Goal: Task Accomplishment & Management: Manage account settings

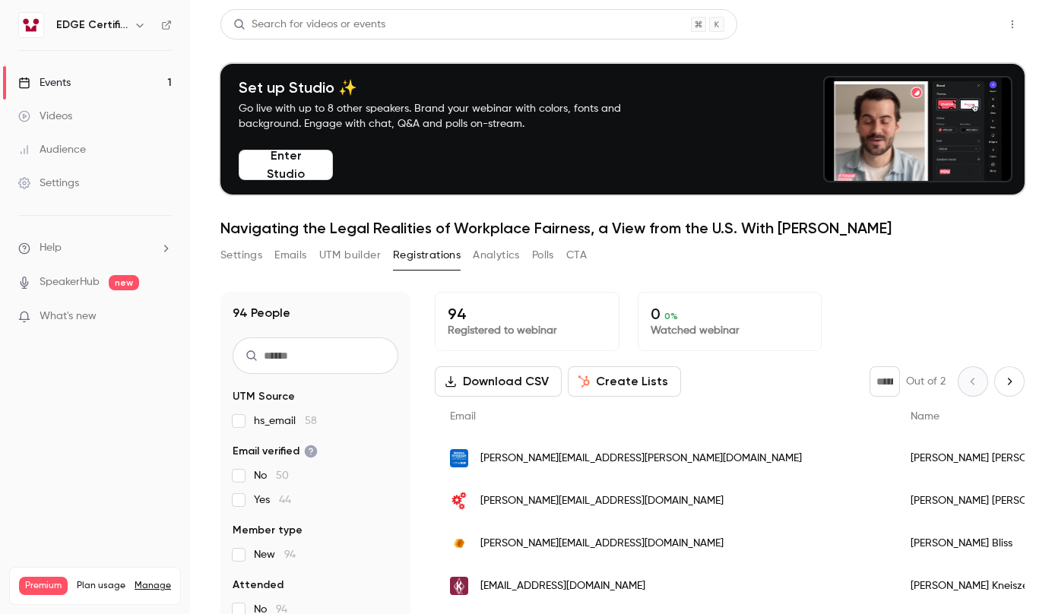
click at [938, 22] on button "Share" at bounding box center [958, 24] width 60 height 30
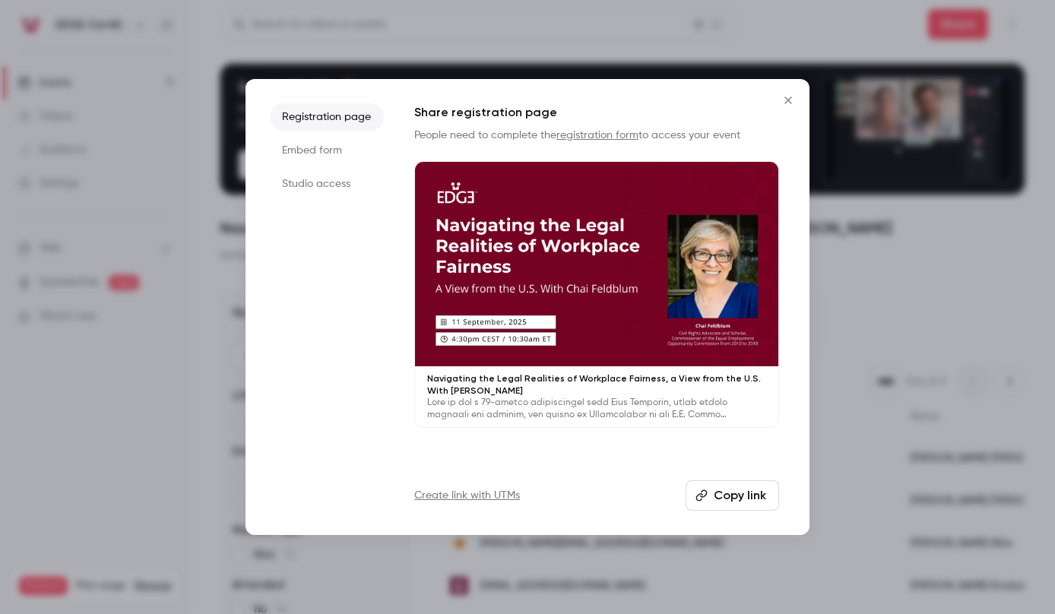
click at [728, 504] on button "Copy link" at bounding box center [731, 495] width 93 height 30
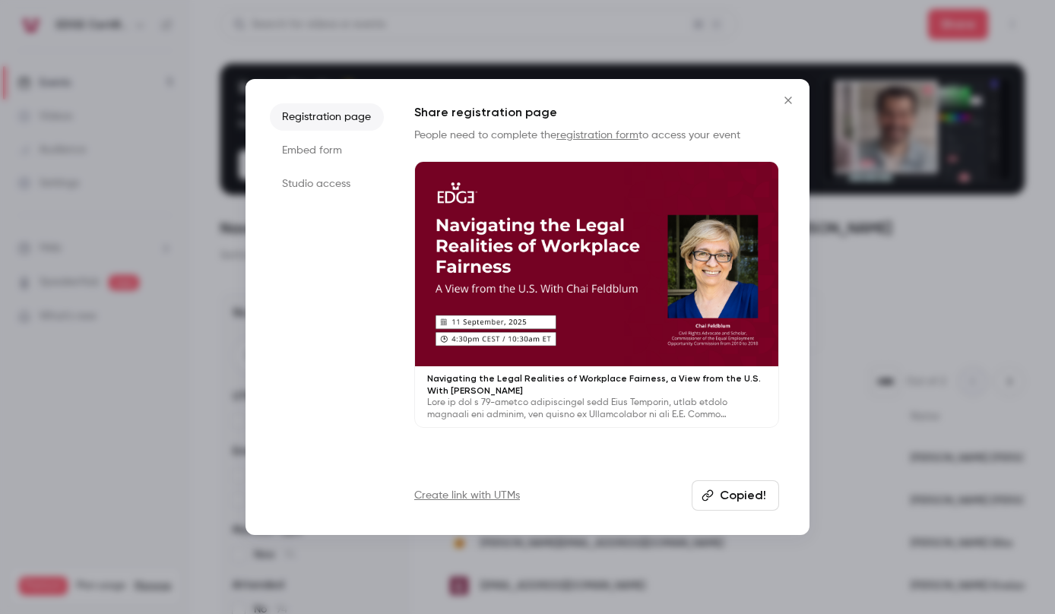
click at [790, 97] on icon "Close" at bounding box center [788, 100] width 18 height 12
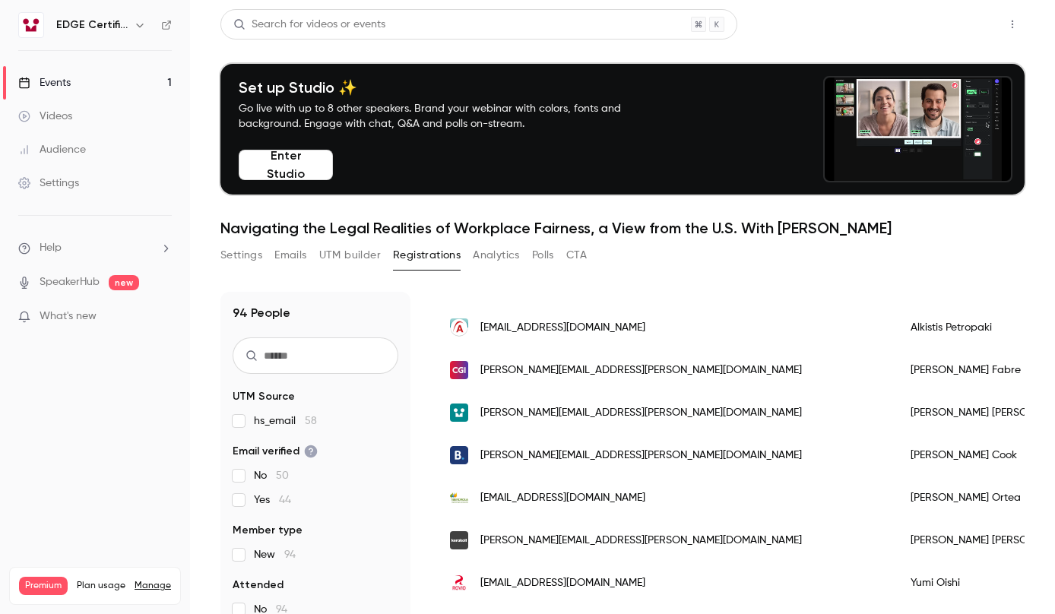
click at [934, 17] on button "Share" at bounding box center [958, 24] width 60 height 30
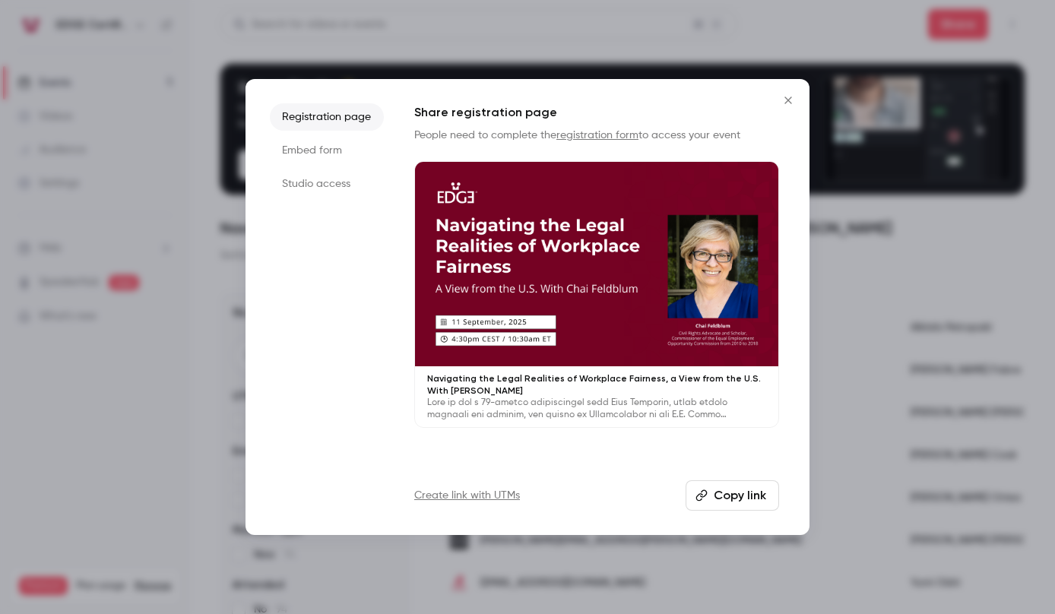
click at [760, 502] on button "Copy link" at bounding box center [731, 495] width 93 height 30
click at [787, 100] on icon "Close" at bounding box center [788, 100] width 18 height 12
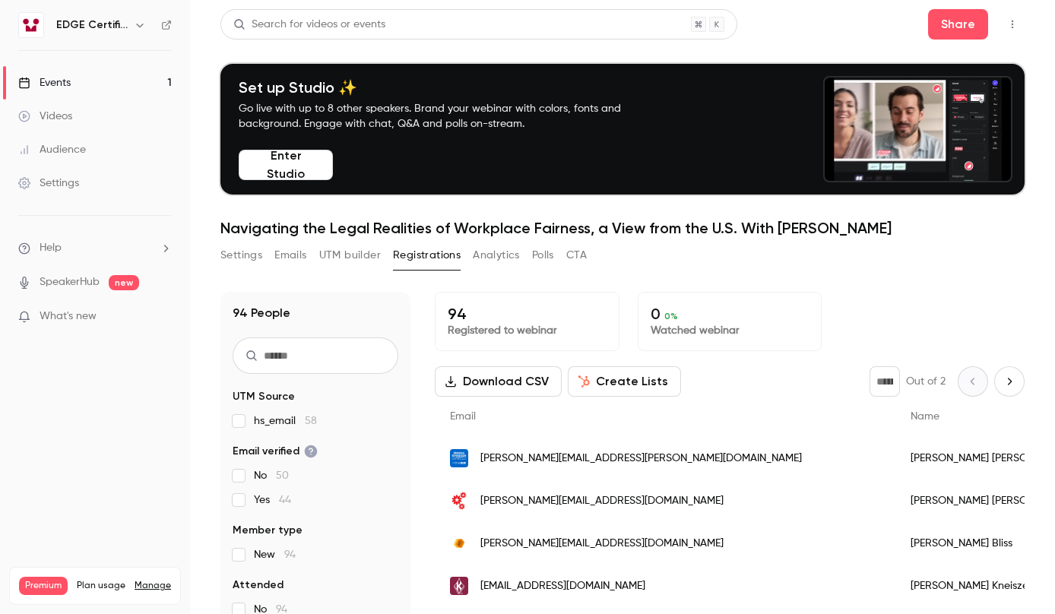
click at [147, 318] on p "What's new" at bounding box center [82, 317] width 129 height 16
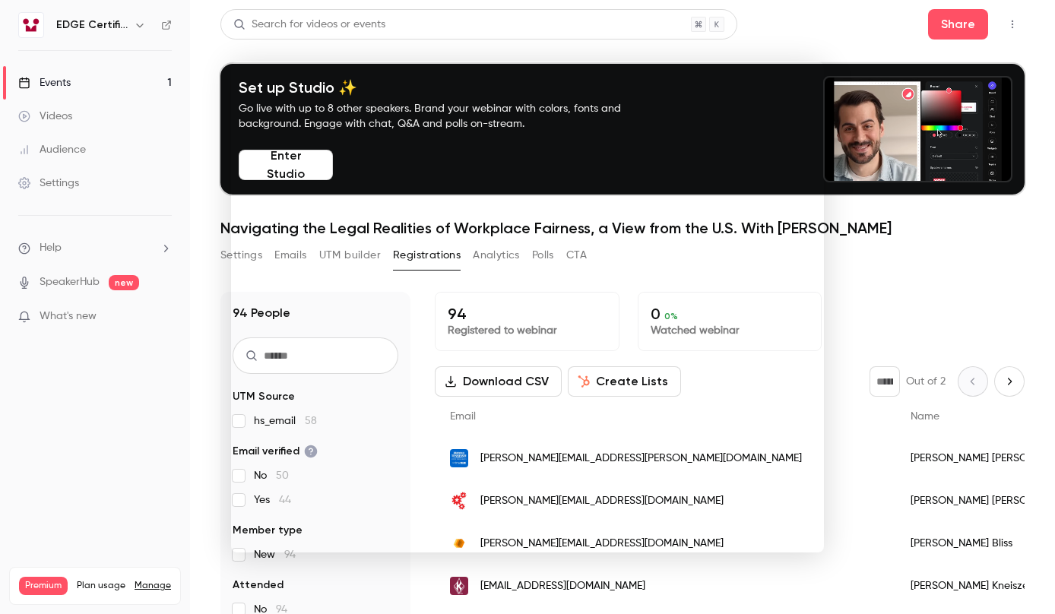
click at [209, 331] on div at bounding box center [527, 307] width 1055 height 614
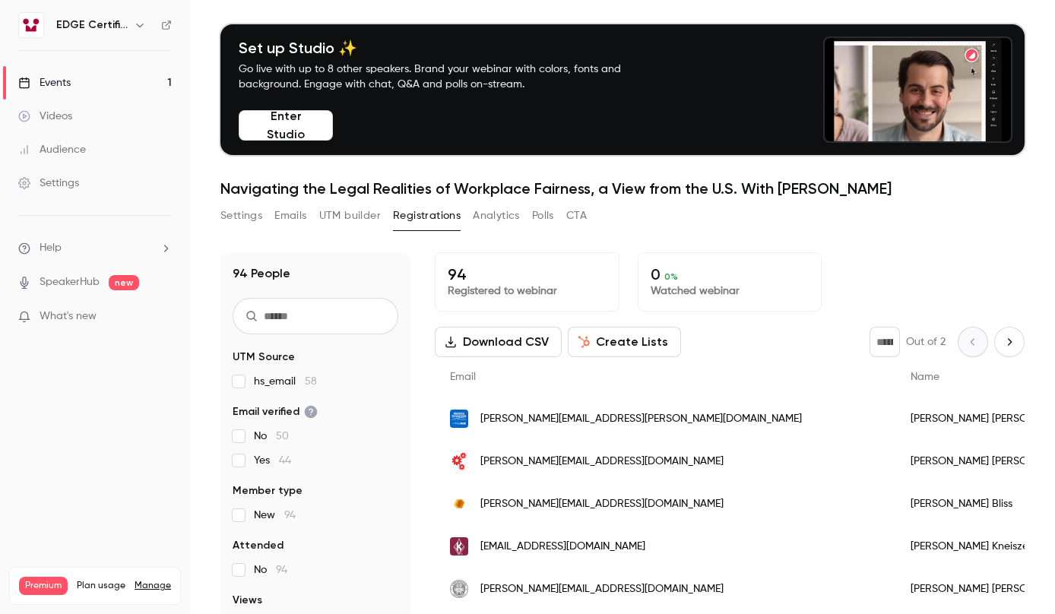
scroll to position [76, 0]
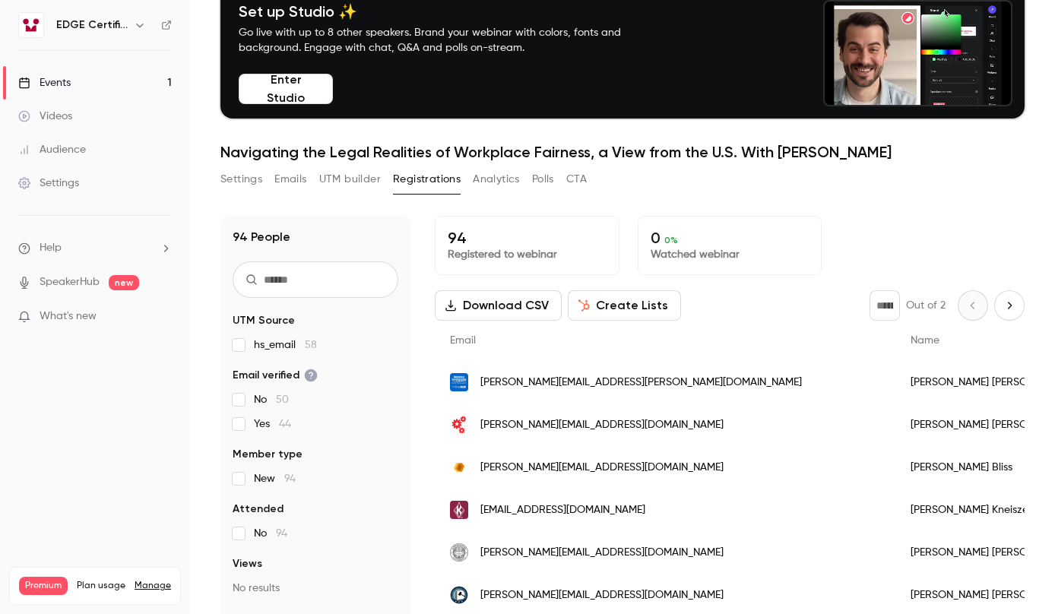
click at [502, 185] on button "Analytics" at bounding box center [496, 179] width 47 height 24
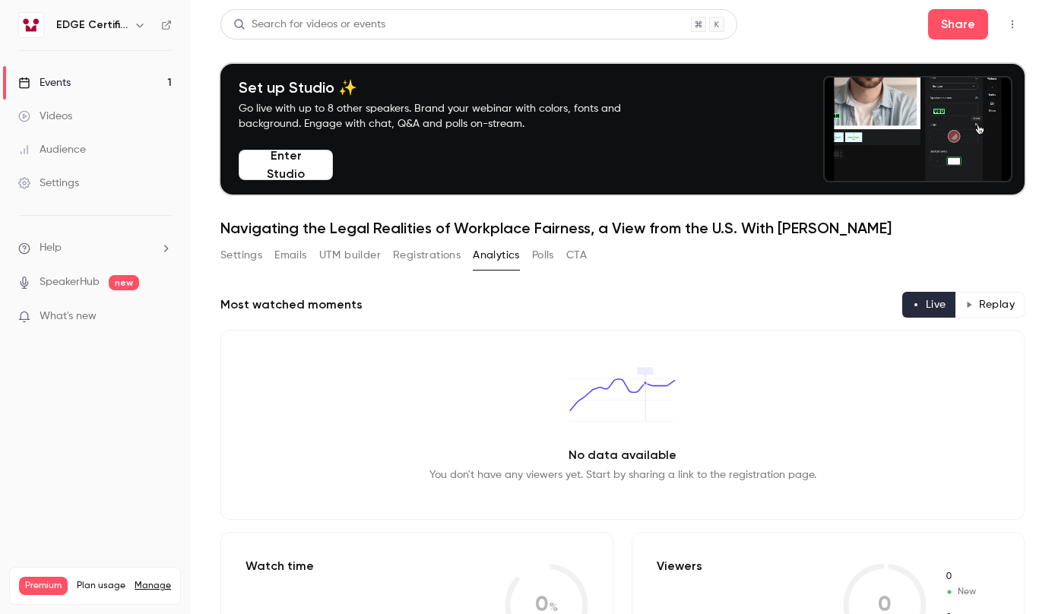
click at [550, 258] on button "Polls" at bounding box center [543, 255] width 22 height 24
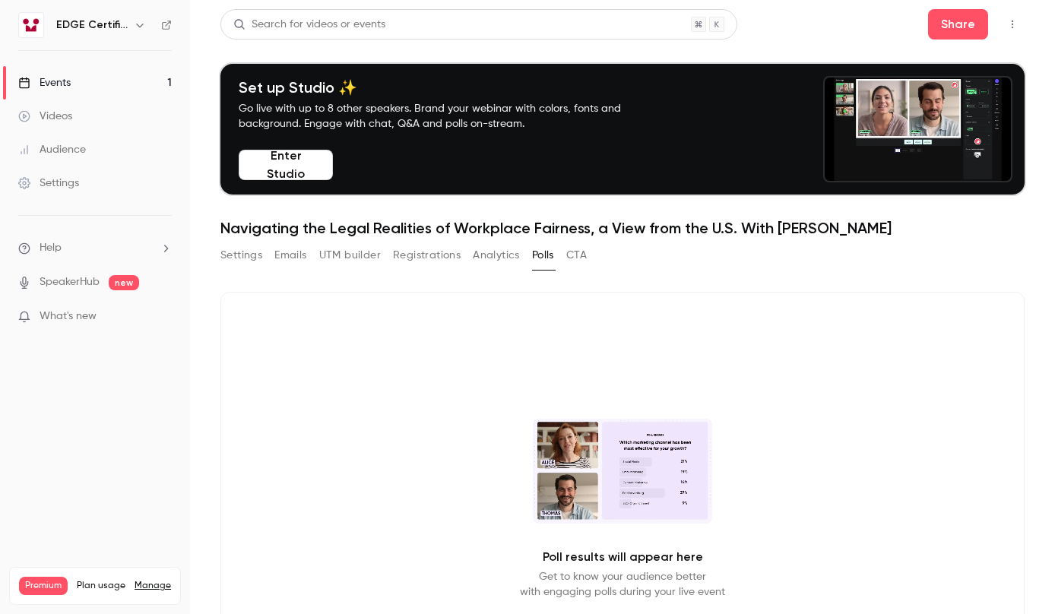
click at [571, 252] on button "CTA" at bounding box center [576, 255] width 21 height 24
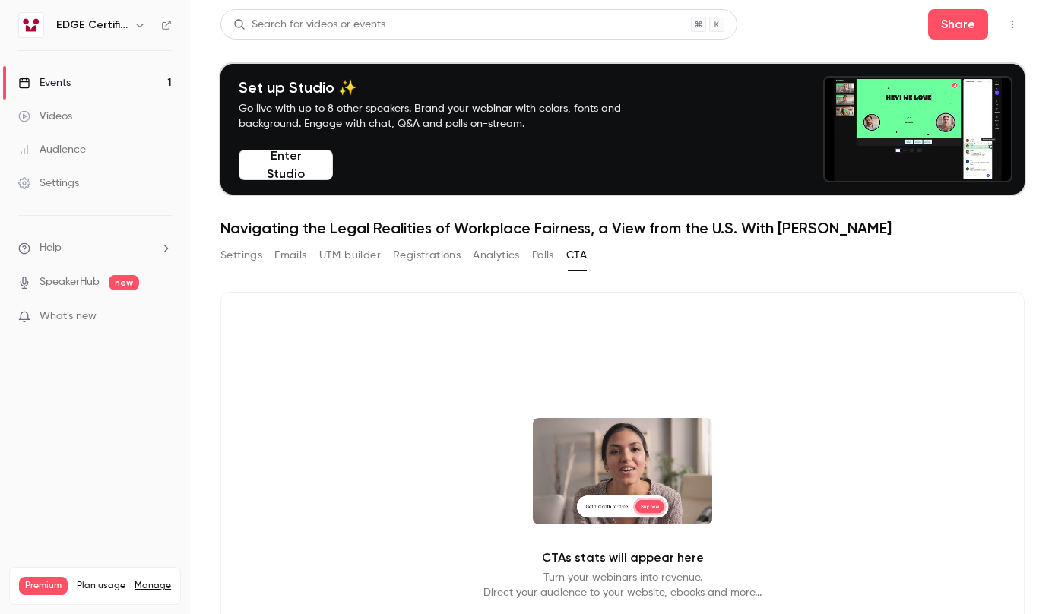
click at [345, 259] on button "UTM builder" at bounding box center [350, 255] width 62 height 24
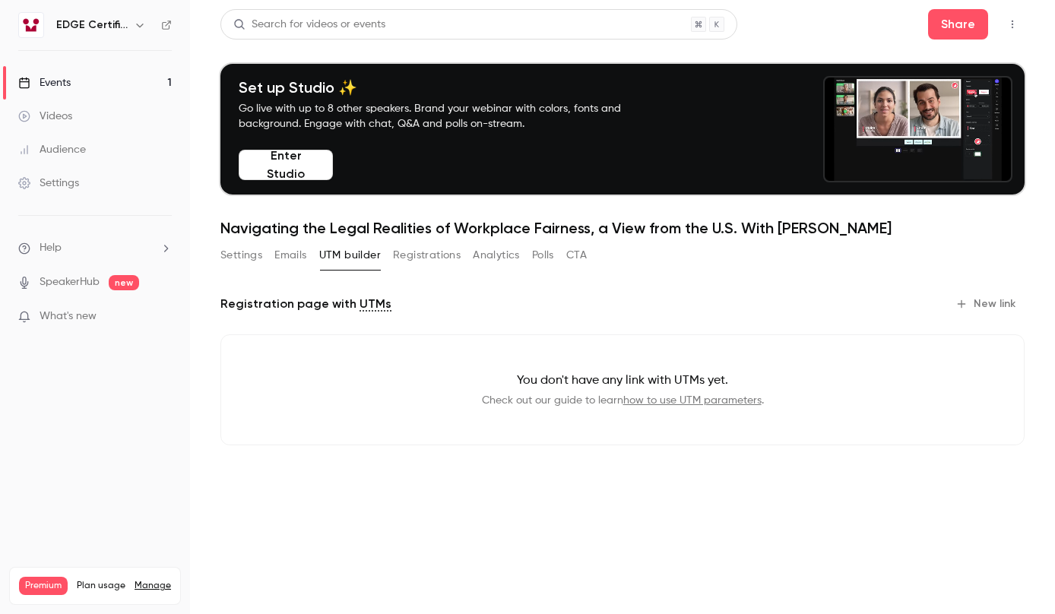
click at [292, 261] on button "Emails" at bounding box center [290, 255] width 32 height 24
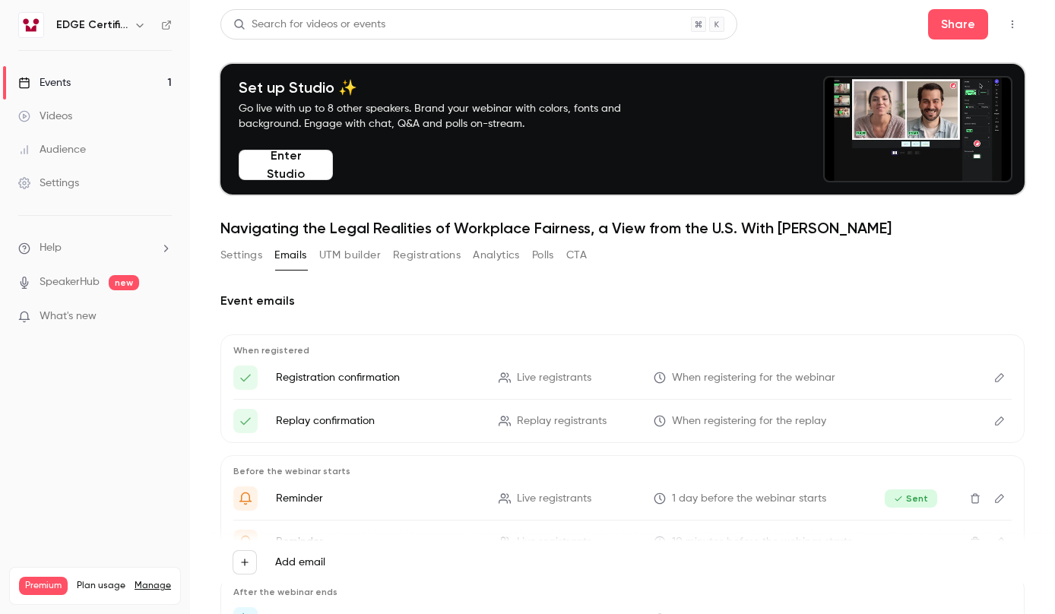
click at [242, 263] on button "Settings" at bounding box center [241, 255] width 42 height 24
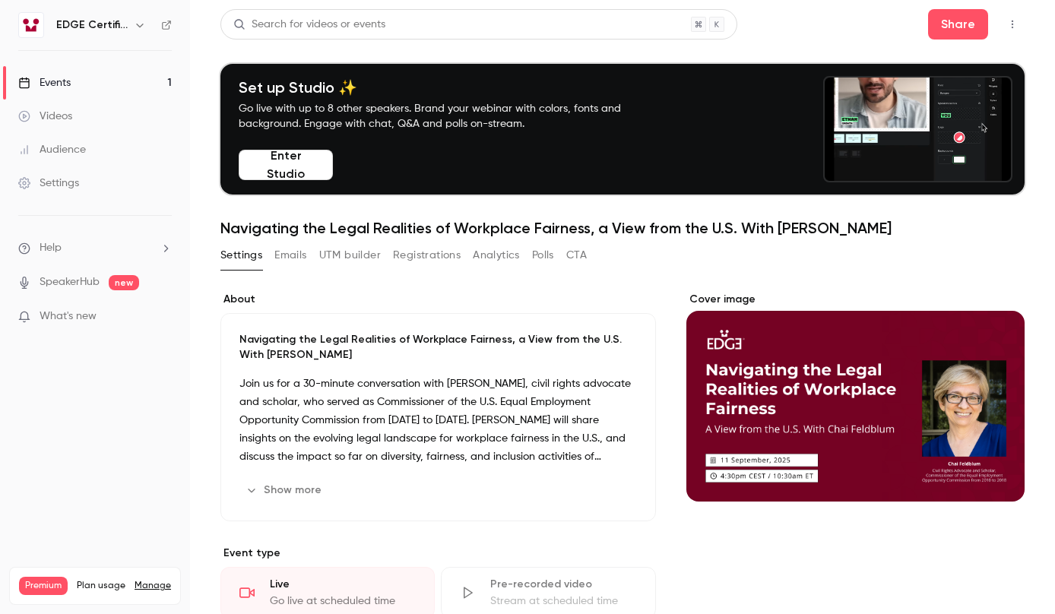
click at [395, 261] on button "Registrations" at bounding box center [427, 255] width 68 height 24
